Goal: Task Accomplishment & Management: Manage account settings

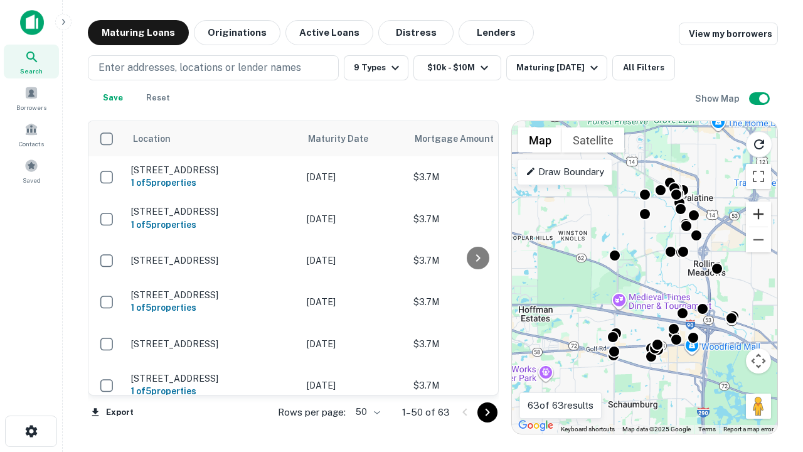
click at [758, 214] on button "Zoom in" at bounding box center [758, 213] width 25 height 25
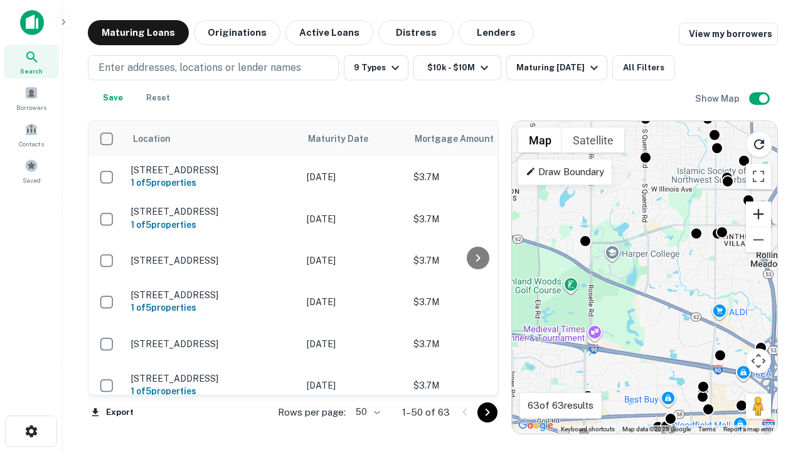
click at [758, 214] on button "Zoom in" at bounding box center [758, 213] width 25 height 25
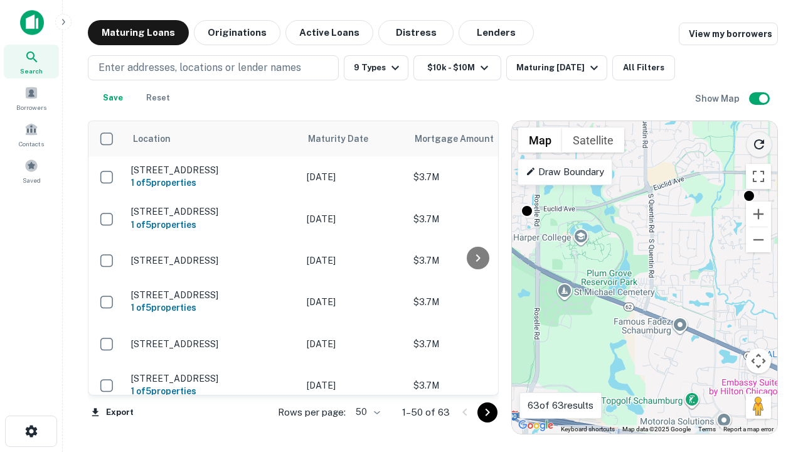
click at [759, 142] on icon "Reload search area" at bounding box center [758, 144] width 15 height 15
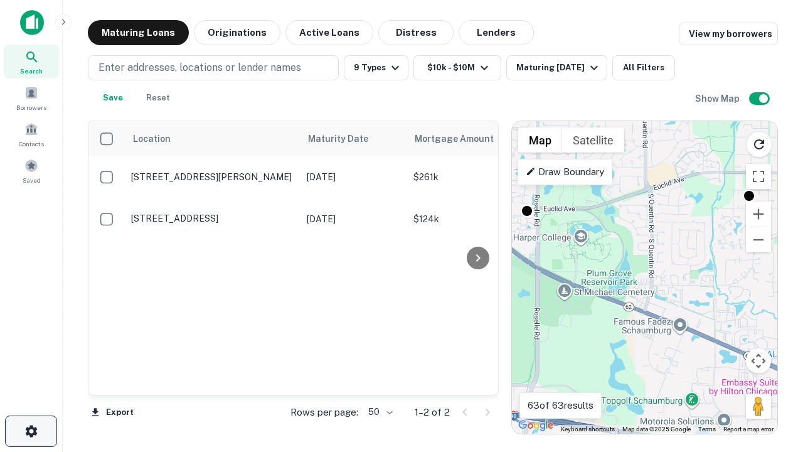
click at [31, 431] on icon "button" at bounding box center [31, 430] width 15 height 15
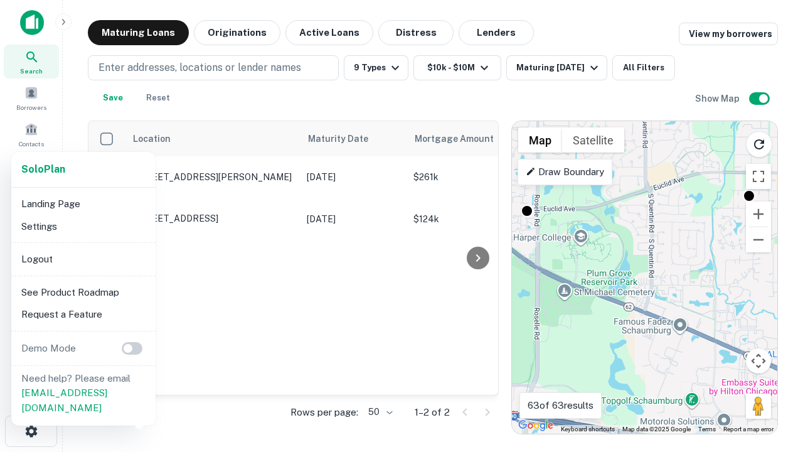
click at [83, 258] on li "Logout" at bounding box center [83, 259] width 134 height 23
